Goal: Task Accomplishment & Management: Complete application form

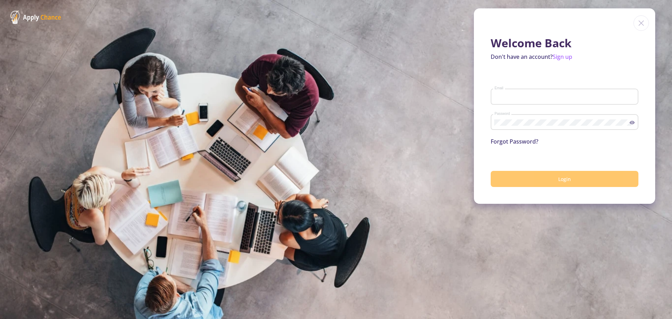
type input "[EMAIL_ADDRESS][DOMAIN_NAME]"
click at [528, 182] on button "Login" at bounding box center [565, 179] width 148 height 16
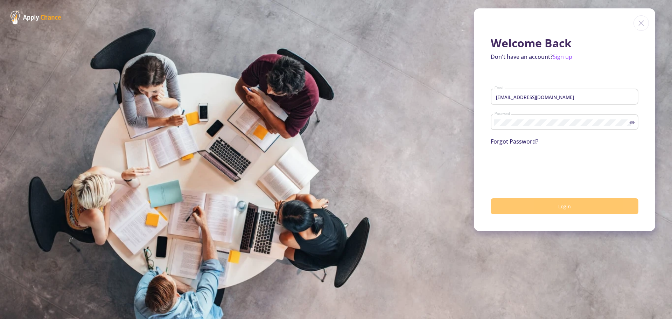
click at [555, 206] on button "Login" at bounding box center [565, 206] width 148 height 16
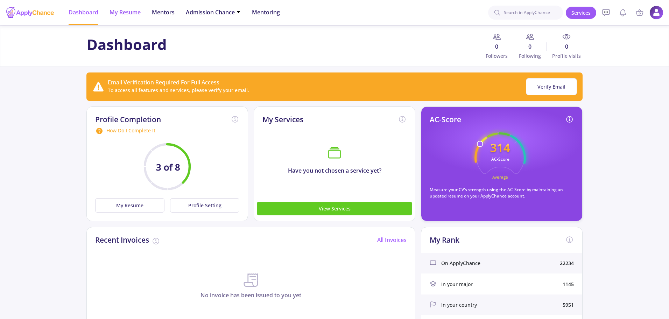
click at [125, 16] on span "My Resume" at bounding box center [125, 12] width 31 height 8
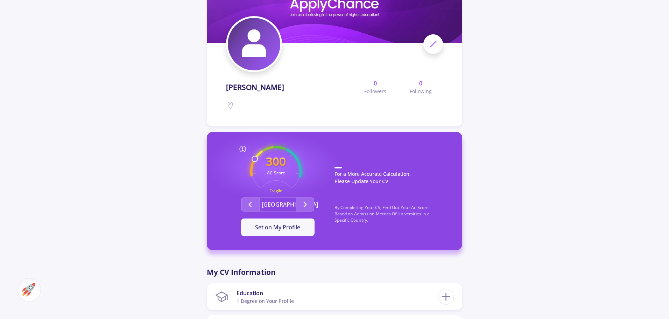
scroll to position [175, 0]
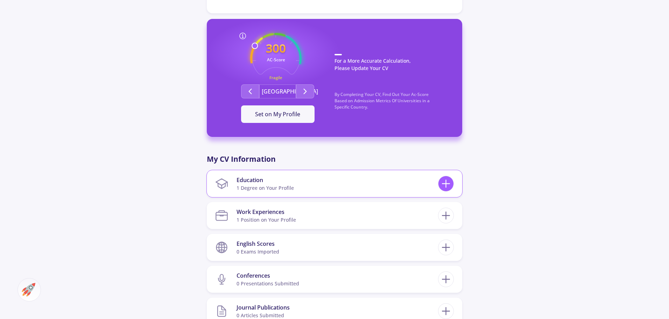
click at [445, 181] on icon at bounding box center [446, 183] width 13 height 13
checkbox input "false"
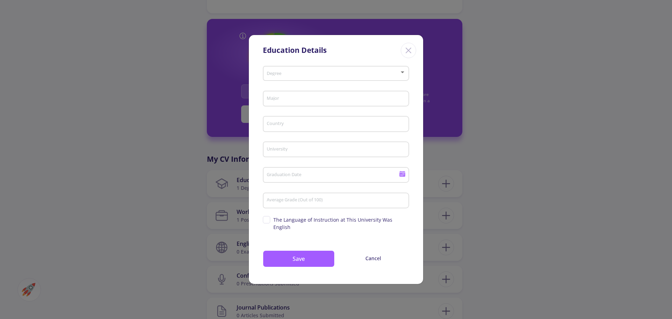
click at [300, 76] on span at bounding box center [334, 73] width 132 height 5
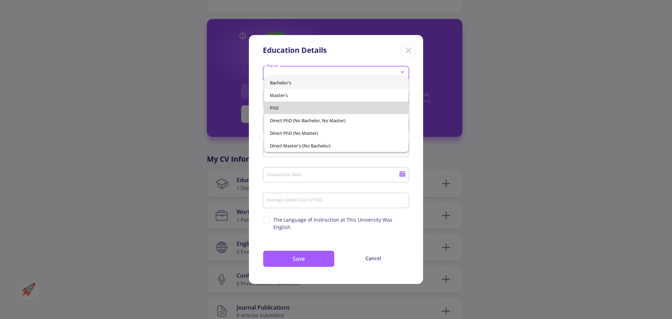
click at [284, 109] on span "PhD" at bounding box center [336, 108] width 133 height 13
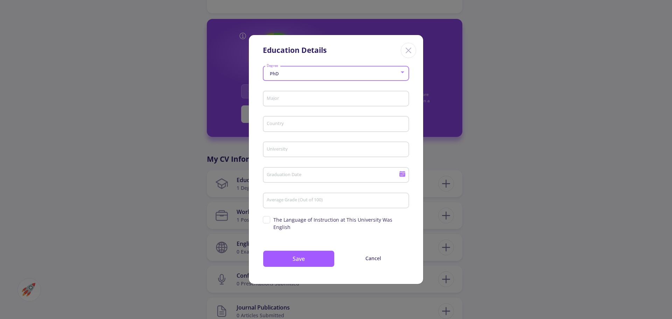
click at [302, 100] on input "Major" at bounding box center [336, 99] width 141 height 6
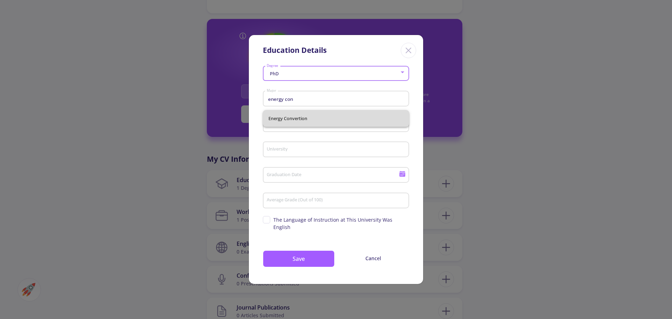
click at [297, 120] on span "Energy Convertion" at bounding box center [336, 118] width 135 height 17
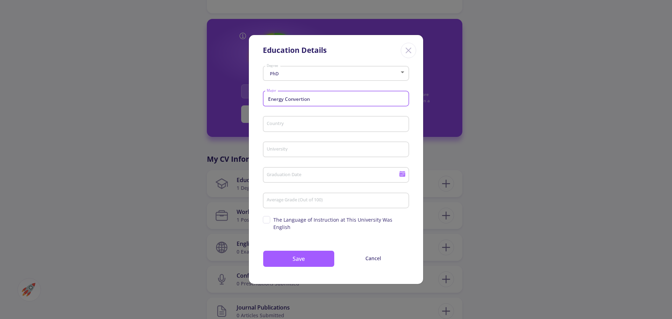
click at [301, 102] on input "Energy Convertion" at bounding box center [336, 99] width 141 height 6
click at [303, 102] on input "Energy Convertion" at bounding box center [336, 99] width 141 height 6
type input "Energy Conversion"
click at [290, 131] on div "Country" at bounding box center [336, 122] width 140 height 18
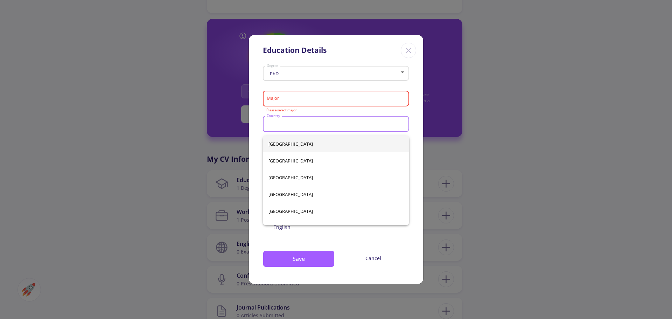
click at [301, 100] on input "Major" at bounding box center [336, 99] width 141 height 6
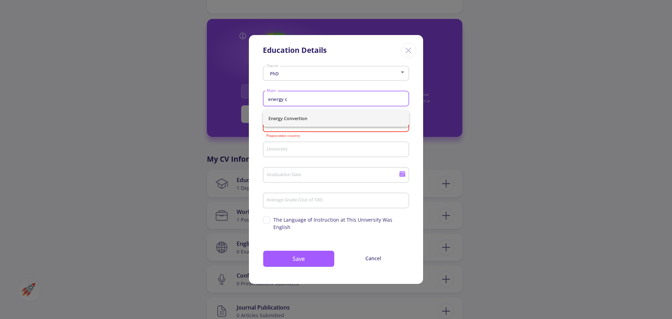
click at [326, 120] on span "Energy Convertion" at bounding box center [336, 118] width 135 height 17
type input "Energy Convertion"
click at [317, 131] on div "Country" at bounding box center [336, 122] width 140 height 18
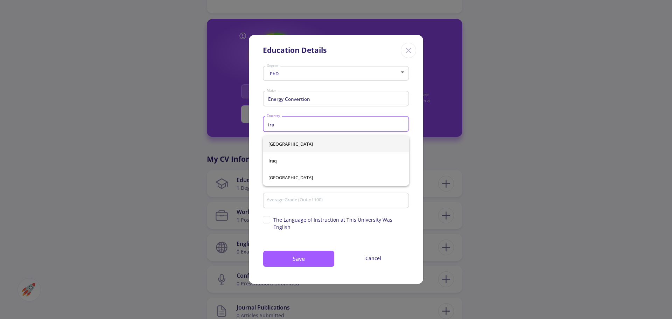
click at [306, 141] on span "[GEOGRAPHIC_DATA]" at bounding box center [336, 143] width 135 height 17
type input "[GEOGRAPHIC_DATA]"
click at [312, 153] on input "University" at bounding box center [336, 150] width 141 height 6
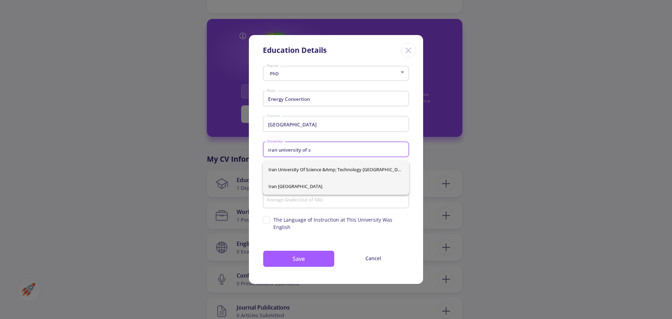
click at [326, 190] on span "Iran [GEOGRAPHIC_DATA]" at bounding box center [336, 186] width 135 height 17
type input "Iran [GEOGRAPHIC_DATA]"
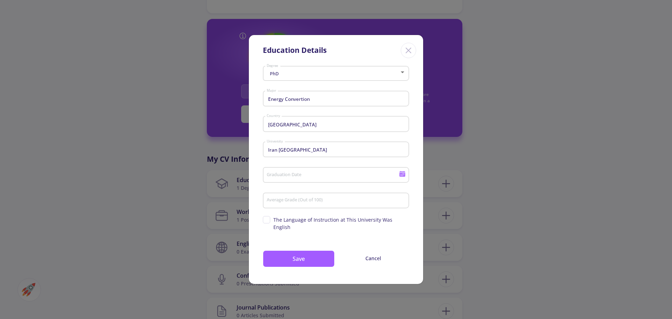
click at [325, 200] on div "Average Grade (Out of 100)" at bounding box center [336, 199] width 140 height 18
click at [315, 256] on button "Save" at bounding box center [299, 258] width 72 height 17
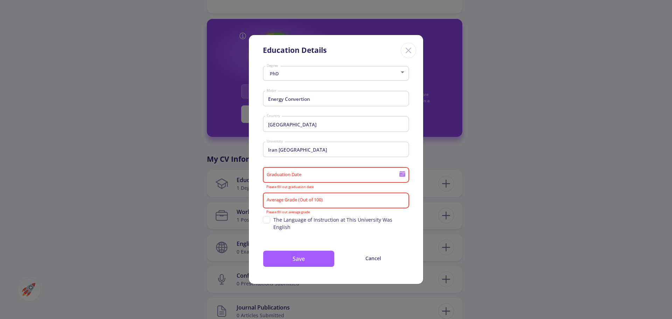
click at [402, 176] on icon at bounding box center [402, 175] width 6 height 4
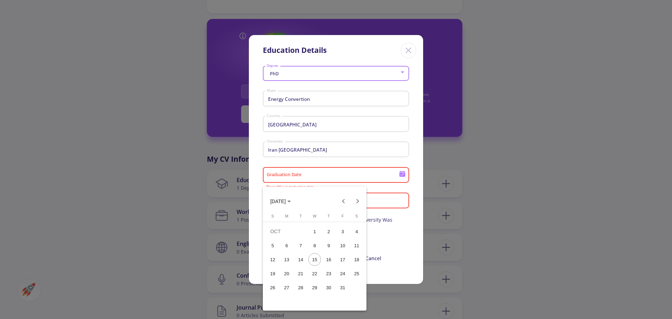
click at [297, 200] on button "[DATE]" at bounding box center [281, 201] width 32 height 14
click at [326, 266] on div "2030" at bounding box center [327, 265] width 22 height 13
click at [284, 263] on div "SEP" at bounding box center [278, 265] width 22 height 13
click at [292, 299] on div "30" at bounding box center [286, 301] width 13 height 13
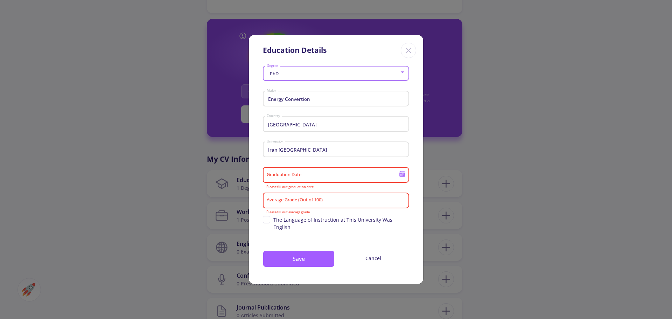
type input "[DATE]"
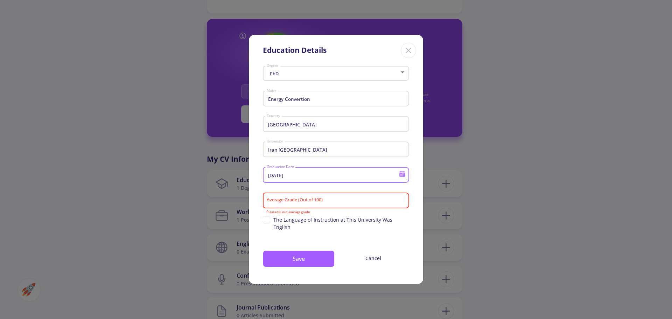
click at [316, 204] on input "Average Grade (Out of 100)" at bounding box center [336, 200] width 141 height 6
click at [339, 203] on input "Average Grade (Out of 100)" at bounding box center [336, 200] width 141 height 6
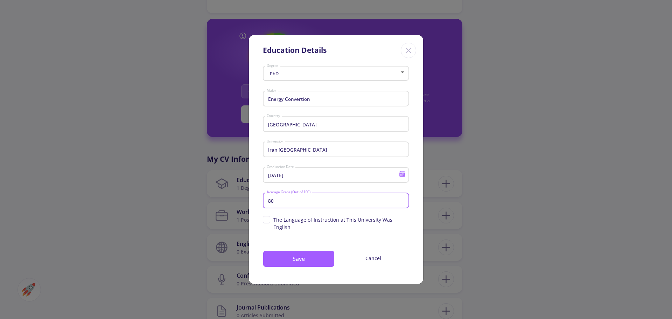
type input "80"
click at [314, 264] on div "PhD Degree Energy Convertion Major [GEOGRAPHIC_DATA] Country [GEOGRAPHIC_DATA] …" at bounding box center [336, 173] width 174 height 221
click at [315, 261] on button "Save" at bounding box center [299, 258] width 72 height 17
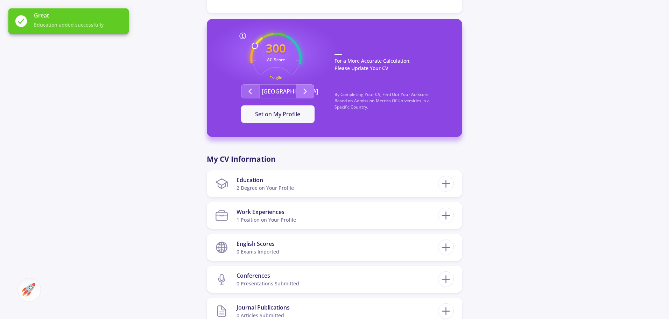
click at [310, 90] on button "Second group" at bounding box center [305, 91] width 18 height 14
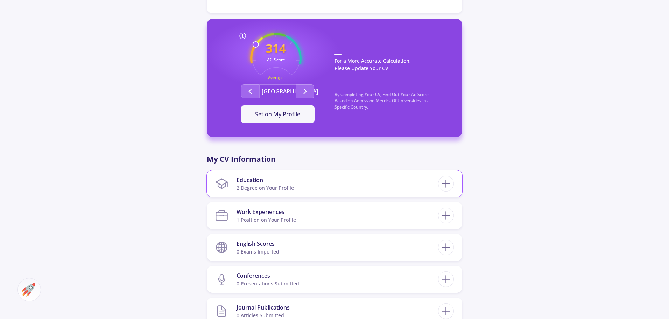
click at [372, 181] on section "Education 2 Degree on Your Profile" at bounding box center [326, 183] width 223 height 21
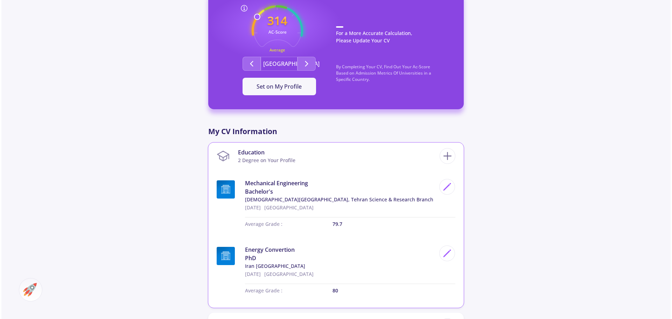
scroll to position [280, 0]
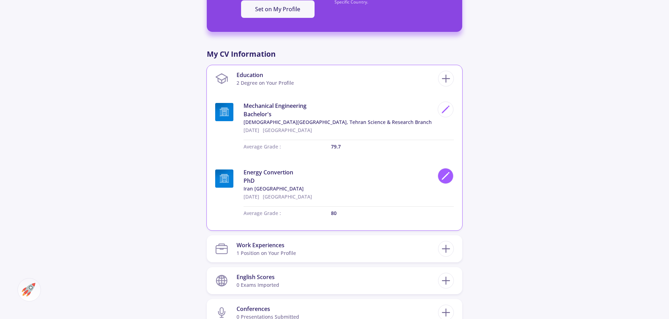
click at [442, 174] on icon at bounding box center [445, 175] width 9 height 9
type input "[DATE]"
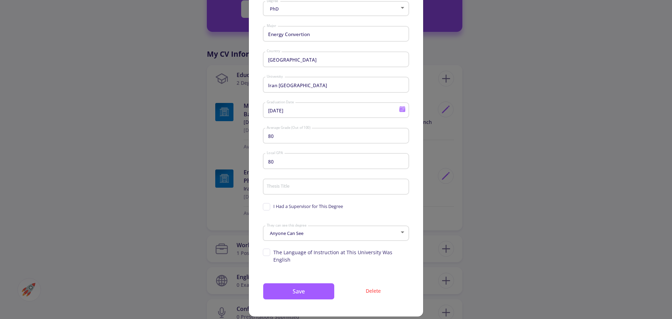
scroll to position [40, 0]
click at [364, 283] on button "Delete" at bounding box center [374, 291] width 72 height 16
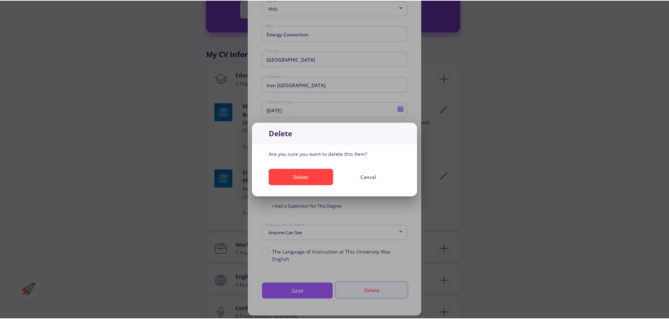
scroll to position [0, 0]
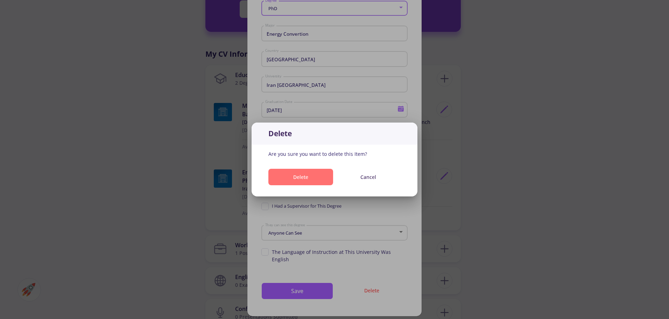
click at [313, 182] on button "Delete" at bounding box center [301, 177] width 65 height 16
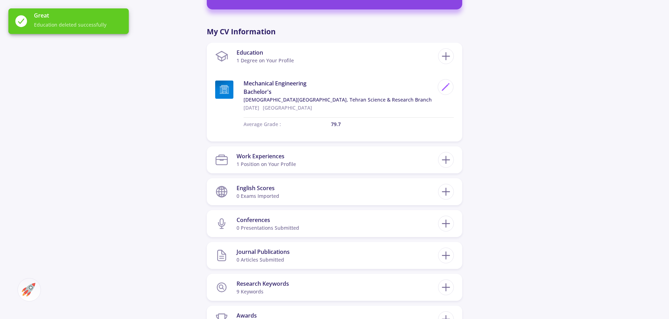
scroll to position [315, 0]
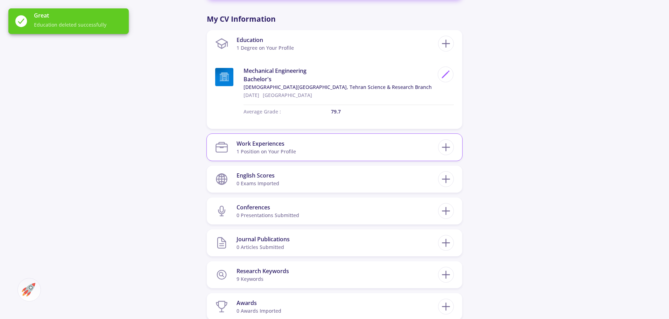
click at [380, 151] on section "Work Experiences 1 Position on Your Profile" at bounding box center [326, 147] width 223 height 21
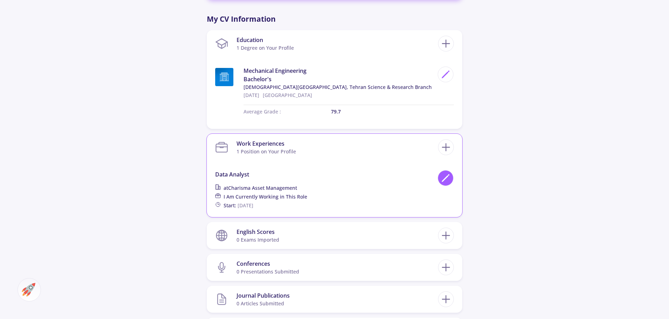
click at [443, 177] on icon at bounding box center [445, 177] width 9 height 9
type input "Data analyst"
type input "Charisma Asset Management"
checkbox input "true"
type input "[DATE]"
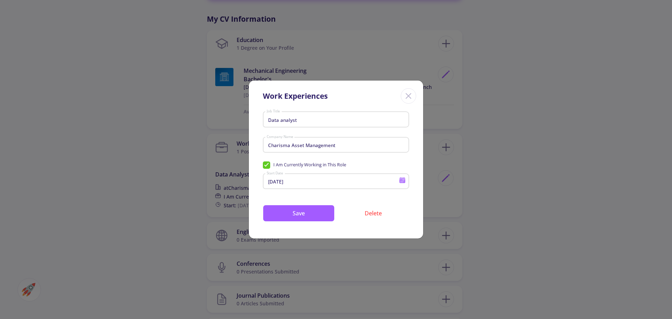
click at [345, 122] on input "Data analyst" at bounding box center [336, 120] width 141 height 6
click at [405, 98] on icon "Close" at bounding box center [408, 95] width 11 height 11
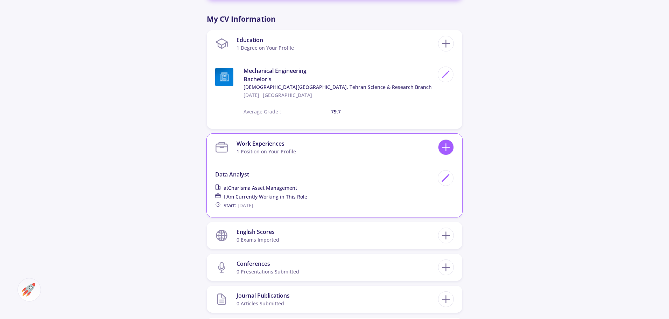
click at [446, 150] on line at bounding box center [446, 147] width 0 height 7
checkbox input "false"
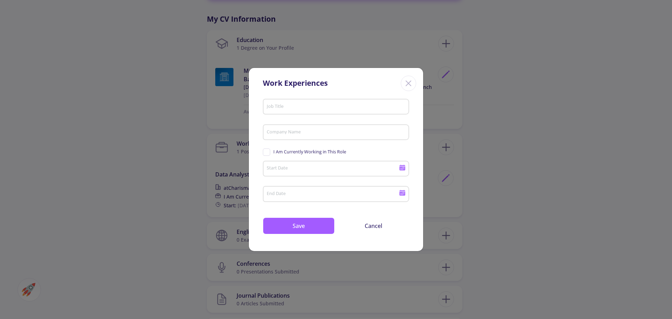
click at [324, 109] on input "Job Title" at bounding box center [336, 107] width 141 height 6
type input "portfolio"
type input "asset"
type input "Asset Manger"
click at [329, 135] on input "Company Name" at bounding box center [336, 133] width 141 height 6
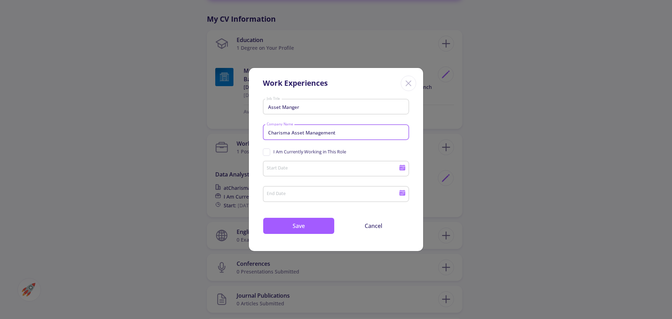
type input "Charisma Asset Management"
click at [291, 158] on div "I Am Currently Working in This Role" at bounding box center [336, 152] width 146 height 11
click at [290, 150] on span "I Am Currently Working in This Role" at bounding box center [309, 151] width 73 height 7
click at [267, 150] on input "I Am Currently Working in This Role" at bounding box center [265, 150] width 5 height 5
checkbox input "true"
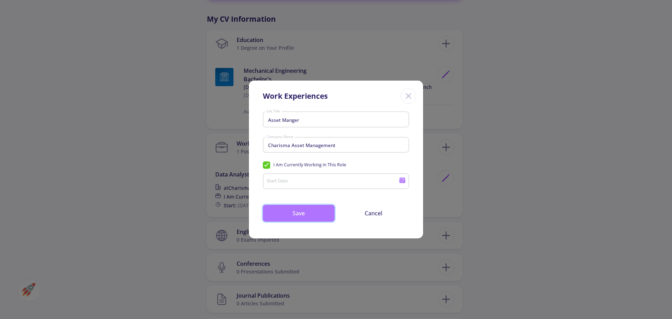
click at [306, 213] on button "Save" at bounding box center [299, 213] width 72 height 17
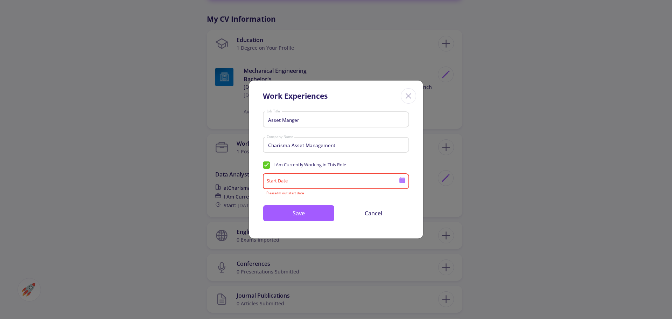
click at [312, 184] on input "Start Date" at bounding box center [333, 182] width 135 height 6
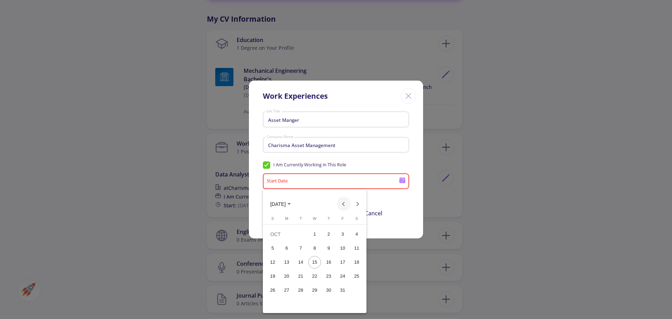
click at [342, 204] on button "Previous month" at bounding box center [344, 204] width 14 height 14
click at [297, 202] on button "[DATE]" at bounding box center [281, 204] width 32 height 14
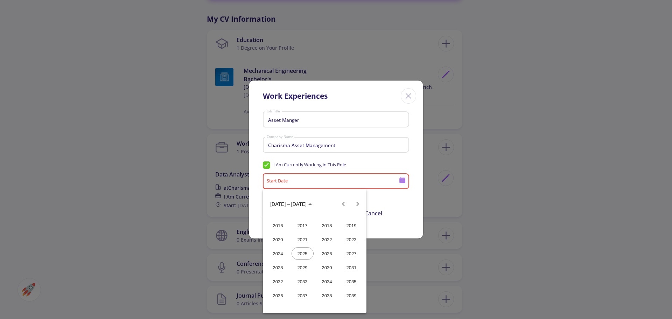
click at [282, 252] on div "2024" at bounding box center [278, 253] width 22 height 13
click at [283, 205] on span "2024" at bounding box center [278, 204] width 16 height 6
click at [286, 203] on span "[DATE]" at bounding box center [277, 204] width 15 height 6
click at [307, 254] on div "2025" at bounding box center [303, 253] width 22 height 13
click at [279, 236] on div "JAN" at bounding box center [278, 239] width 22 height 13
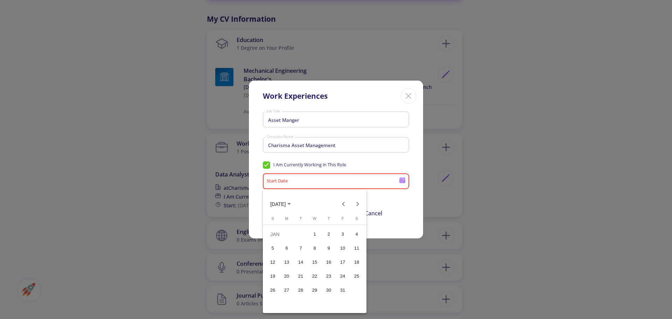
click at [315, 232] on div "1" at bounding box center [314, 234] width 13 height 13
type input "[DATE]"
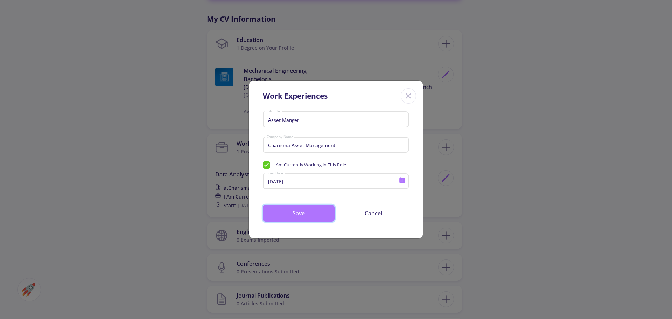
click at [304, 211] on button "Save" at bounding box center [299, 213] width 72 height 17
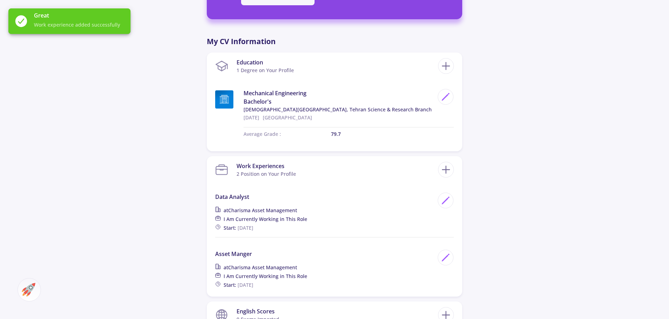
scroll to position [35, 0]
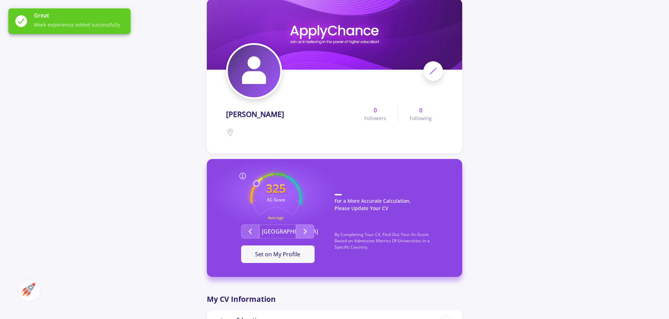
click at [310, 228] on button "Second group" at bounding box center [305, 231] width 18 height 14
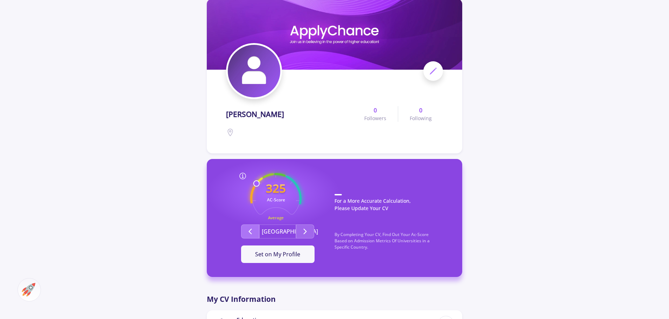
click at [244, 232] on button "Second group" at bounding box center [250, 231] width 18 height 14
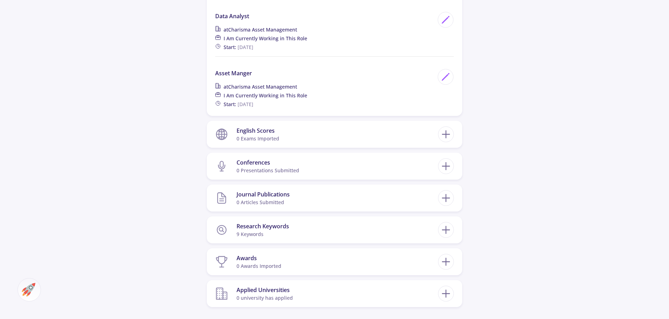
scroll to position [490, 0]
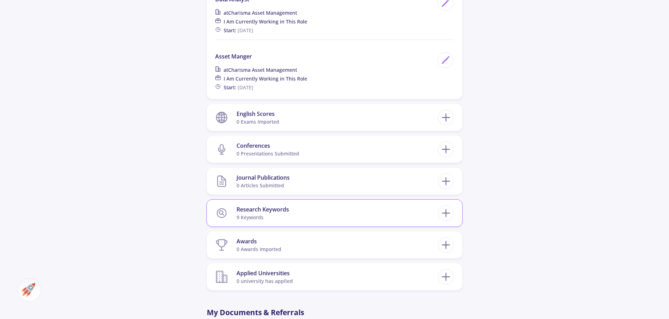
click at [417, 214] on section "Research Keywords 9 keywords" at bounding box center [326, 212] width 223 height 21
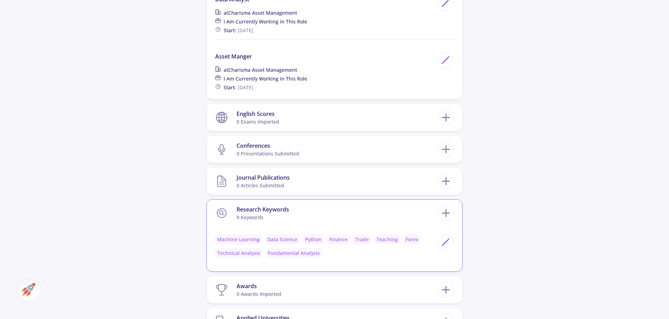
click at [416, 211] on section "Research Keywords 9 keywords" at bounding box center [326, 212] width 223 height 21
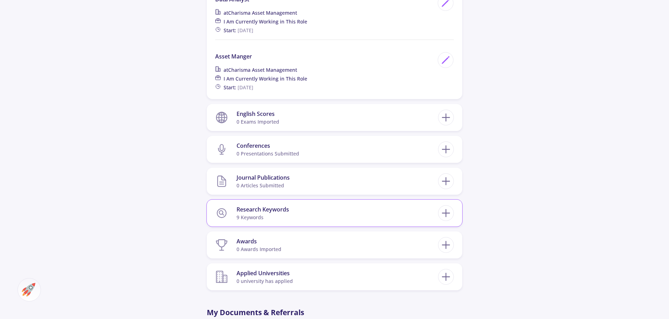
scroll to position [525, 0]
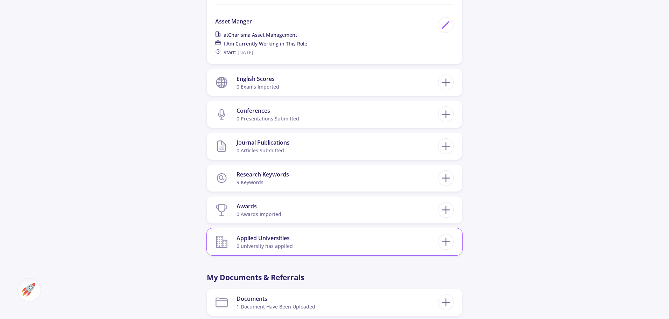
click at [404, 239] on section "Applied Universities 0 university has applied" at bounding box center [326, 241] width 223 height 21
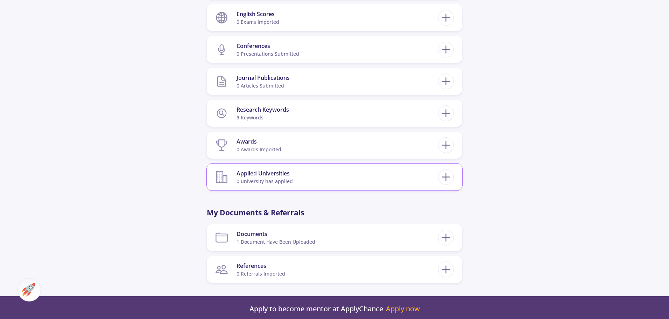
scroll to position [595, 0]
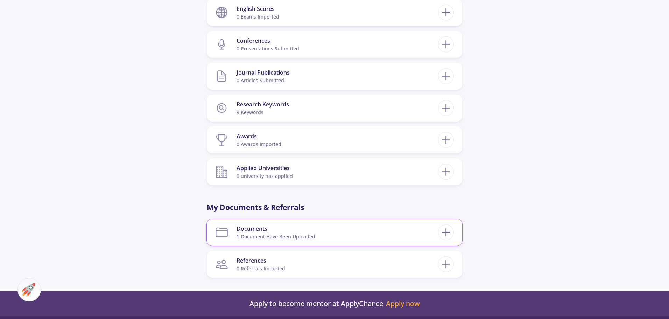
click at [402, 236] on section "Documents 1 document have been uploaded" at bounding box center [326, 232] width 223 height 21
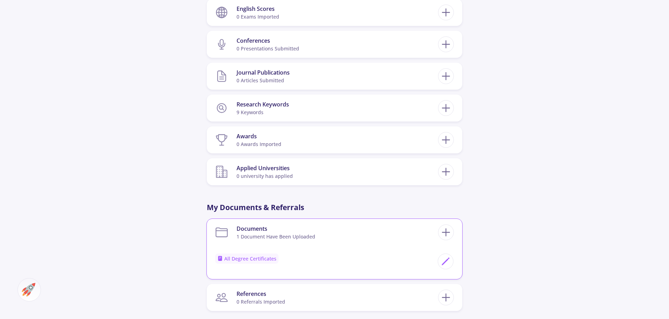
click at [402, 236] on section "Documents 1 document have been uploaded" at bounding box center [326, 232] width 223 height 21
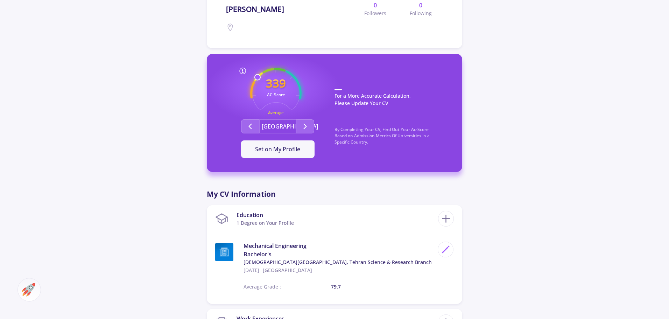
scroll to position [175, 0]
